Goal: Use online tool/utility: Utilize a website feature to perform a specific function

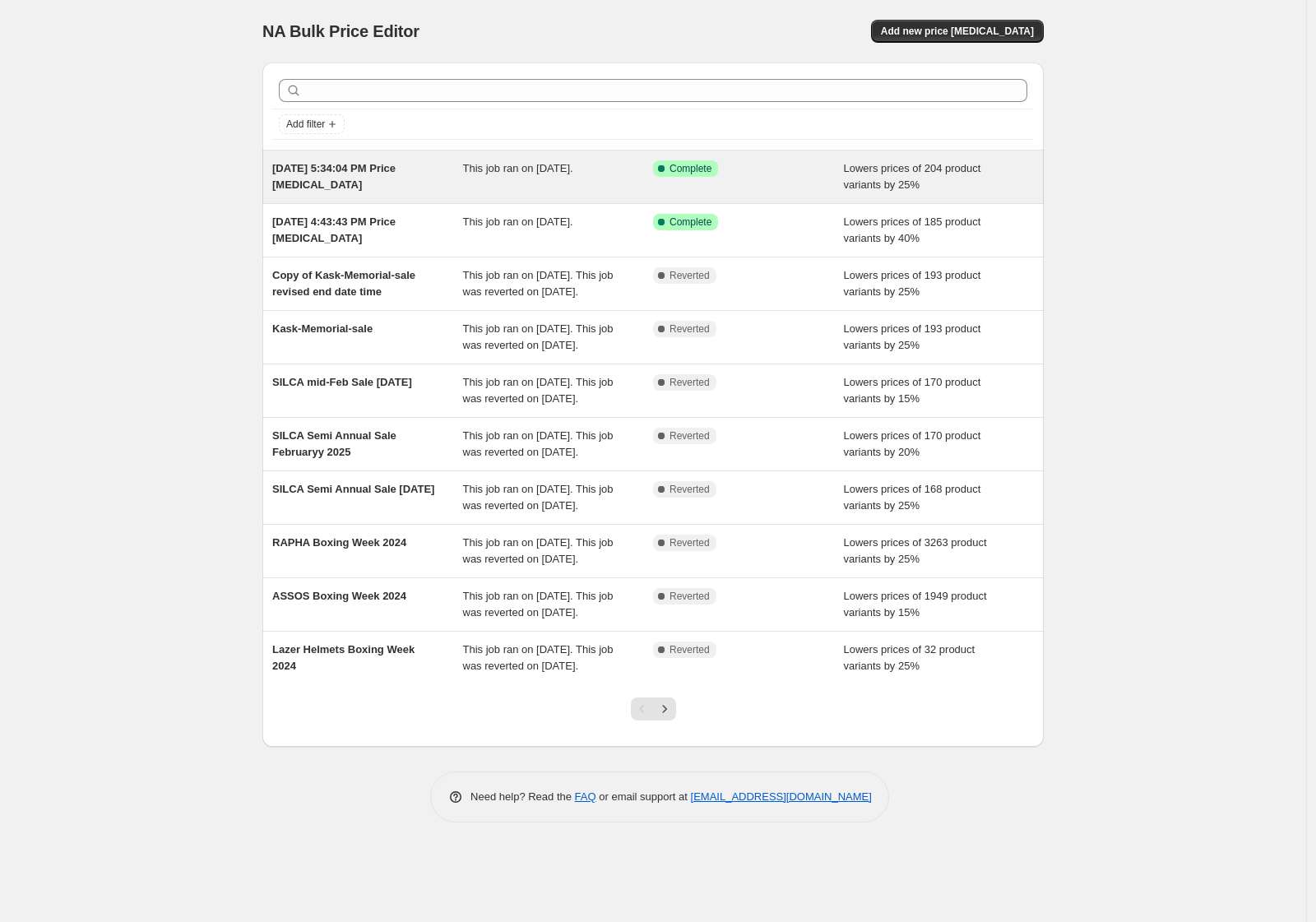
click at [876, 169] on span "Lowers prices of 204 product variants by 25%" at bounding box center [912, 176] width 138 height 29
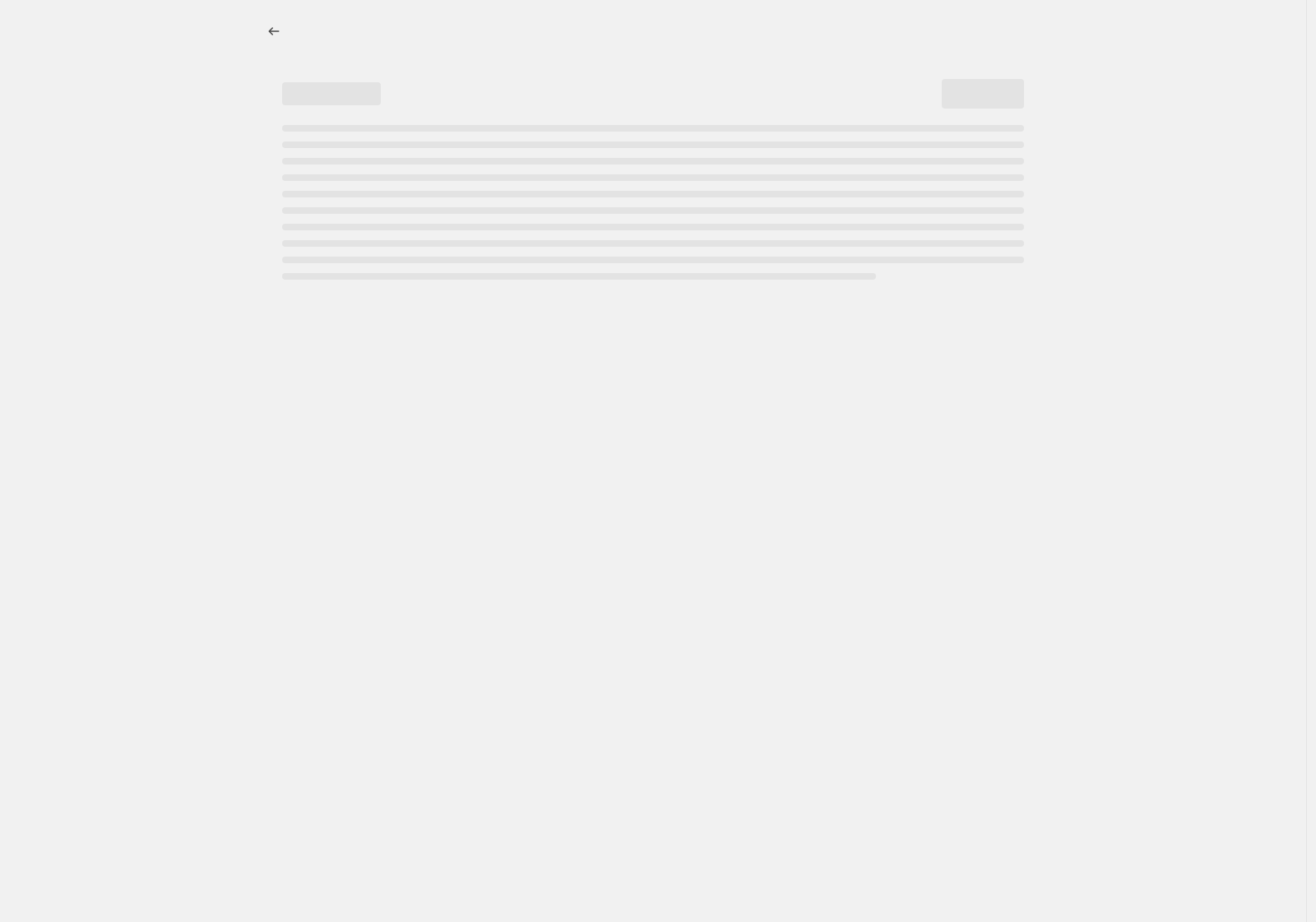
select select "percentage"
